Goal: Information Seeking & Learning: Learn about a topic

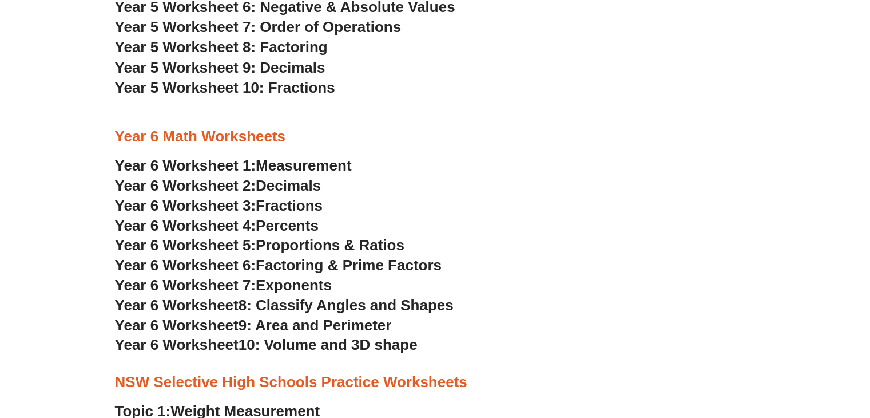
scroll to position [2171, 0]
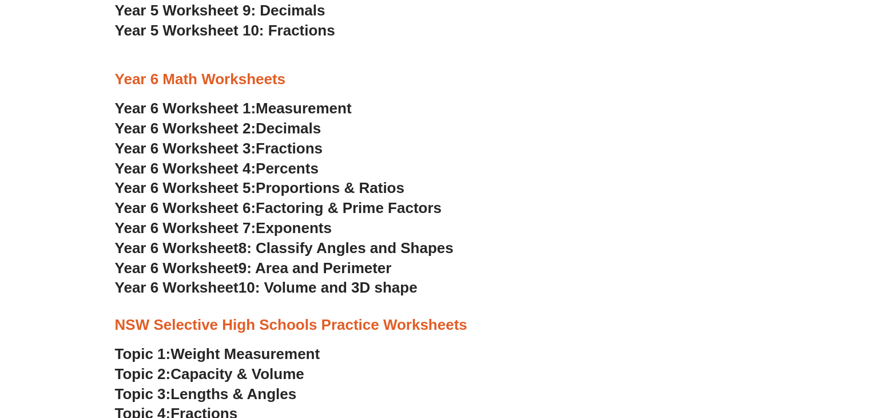
click at [300, 228] on span "Exponents" at bounding box center [294, 227] width 76 height 17
click at [372, 247] on span "8: Classify Angles and Shapes" at bounding box center [346, 247] width 215 height 17
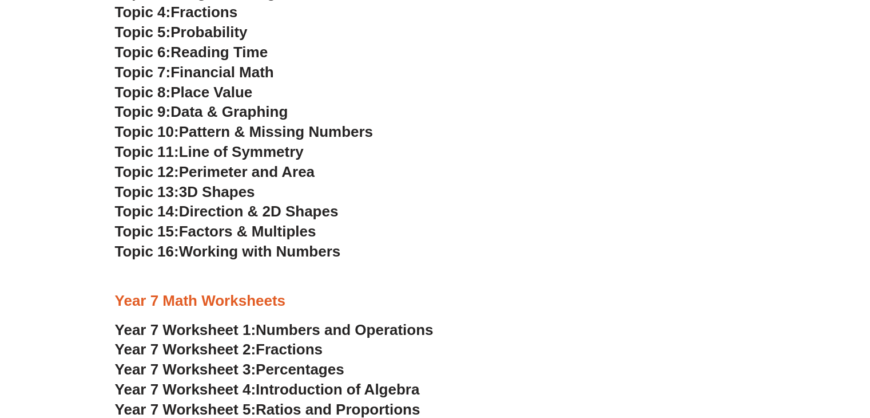
scroll to position [2801, 0]
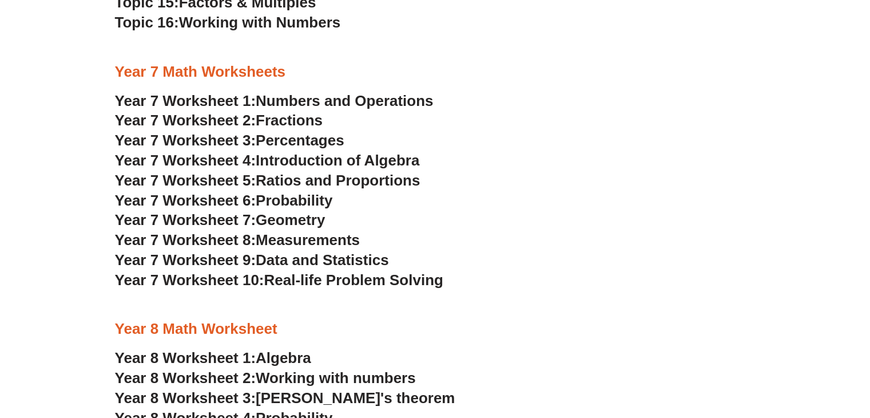
click at [311, 138] on span "Percentages" at bounding box center [300, 140] width 89 height 17
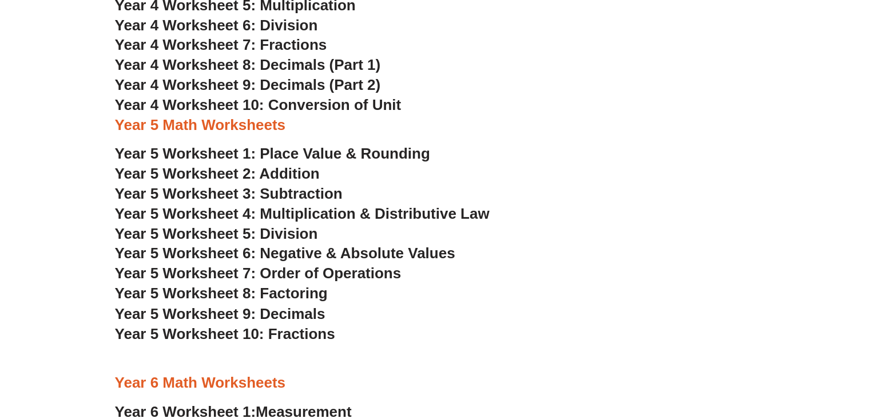
scroll to position [1885, 0]
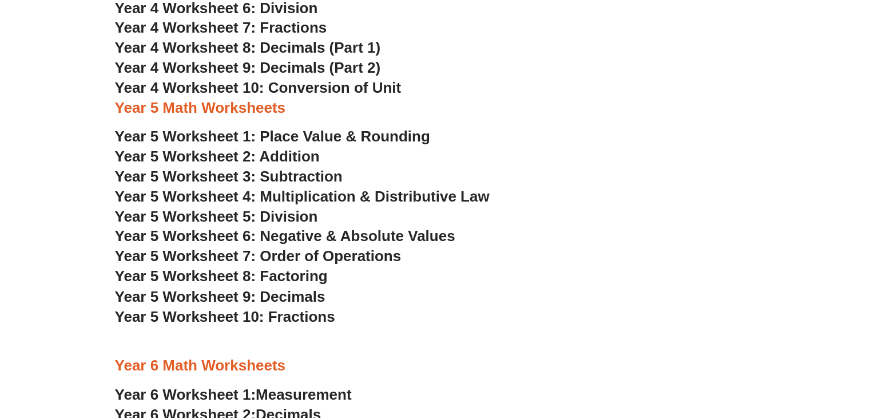
click at [326, 196] on span "Year 5 Worksheet 4: Multiplication & Distributive Law" at bounding box center [302, 196] width 375 height 17
click at [298, 217] on span "Year 5 Worksheet 5: Division" at bounding box center [216, 216] width 203 height 17
click at [319, 234] on span "Year 5 Worksheet 6: Negative & Absolute Values" at bounding box center [285, 235] width 341 height 17
click at [311, 254] on span "Year 5 Worksheet 7: Order of Operations" at bounding box center [258, 255] width 287 height 17
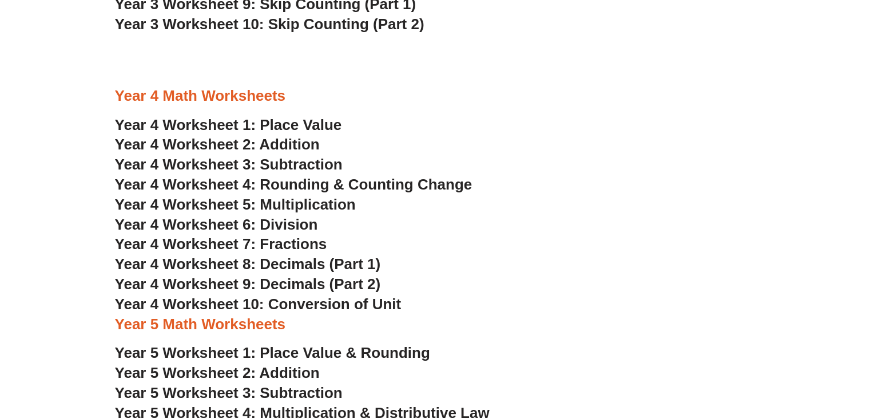
scroll to position [1828, 0]
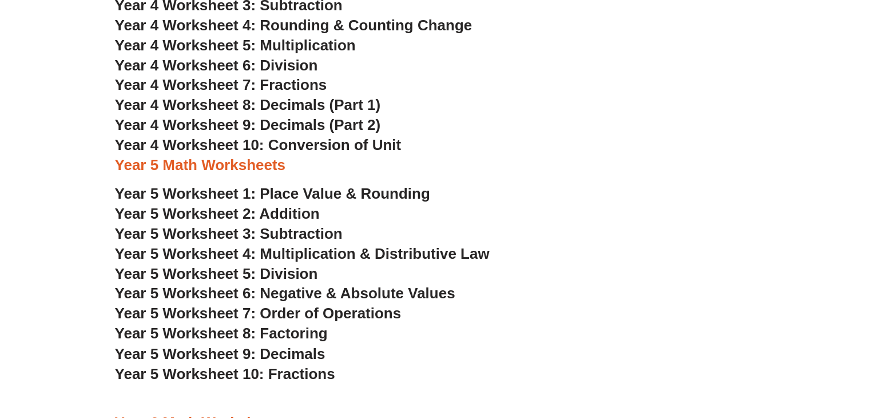
click at [312, 250] on span "Year 5 Worksheet 4: Multiplication & Distributive Law" at bounding box center [302, 253] width 375 height 17
click at [304, 334] on span "Year 5 Worksheet 8: Factoring" at bounding box center [221, 333] width 213 height 17
click at [304, 356] on span "Year 5 Worksheet 9: Decimals" at bounding box center [220, 353] width 211 height 17
